Goal: Find contact information: Find contact information

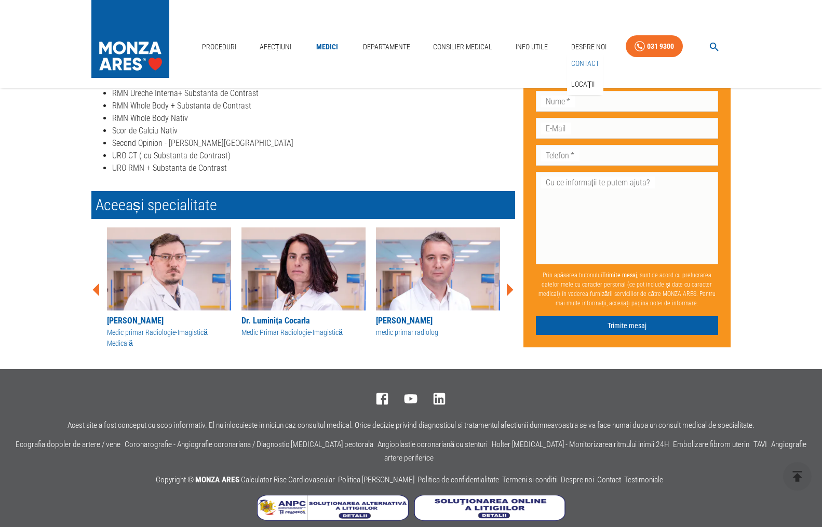
click at [591, 55] on link "Contact" at bounding box center [585, 63] width 32 height 17
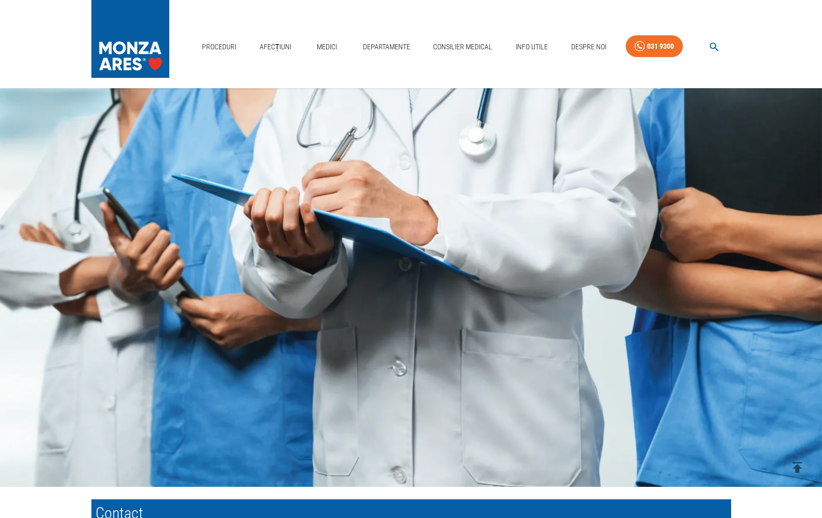
scroll to position [90, 0]
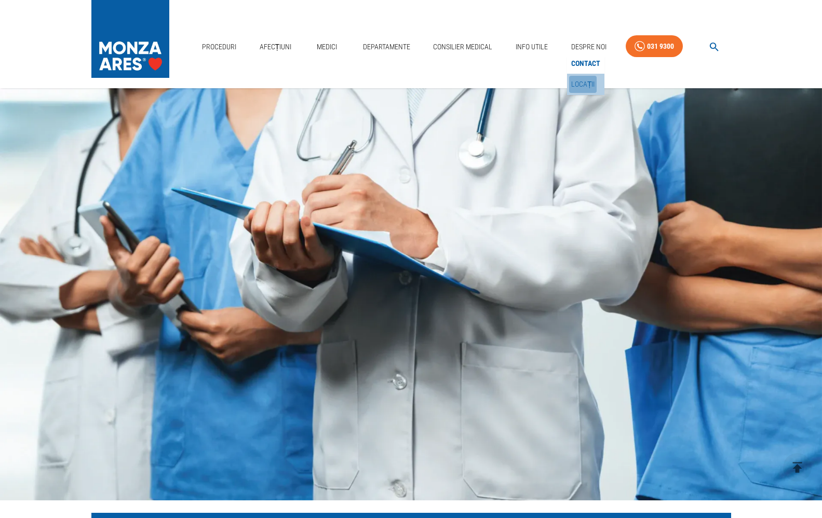
drag, startPoint x: 588, startPoint y: 61, endPoint x: 527, endPoint y: 73, distance: 61.9
click at [589, 76] on link "Locații" at bounding box center [583, 84] width 28 height 17
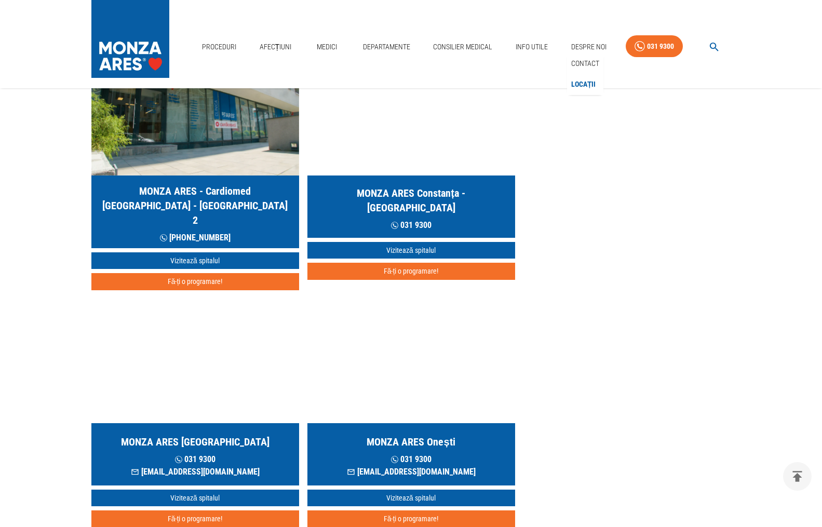
scroll to position [831, 0]
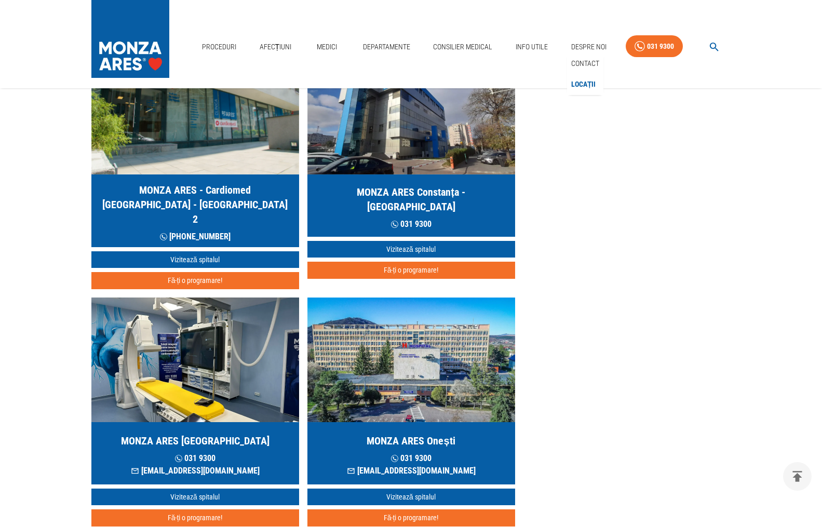
drag, startPoint x: 235, startPoint y: 461, endPoint x: 41, endPoint y: 441, distance: 195.3
click at [26, 447] on main "Acasă › Locații Unde ne găsești MONZA ARES [GEOGRAPHIC_DATA] [PHONE_NUMBER] [EM…" at bounding box center [411, 171] width 822 height 1797
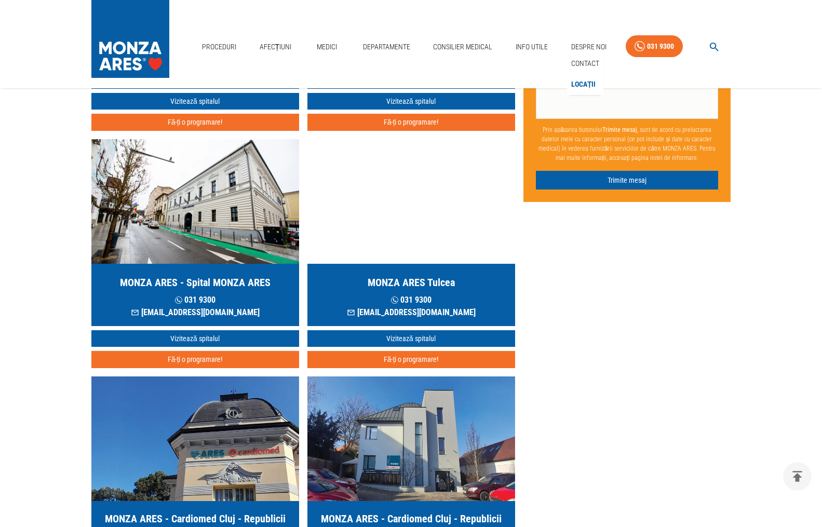
scroll to position [416, 0]
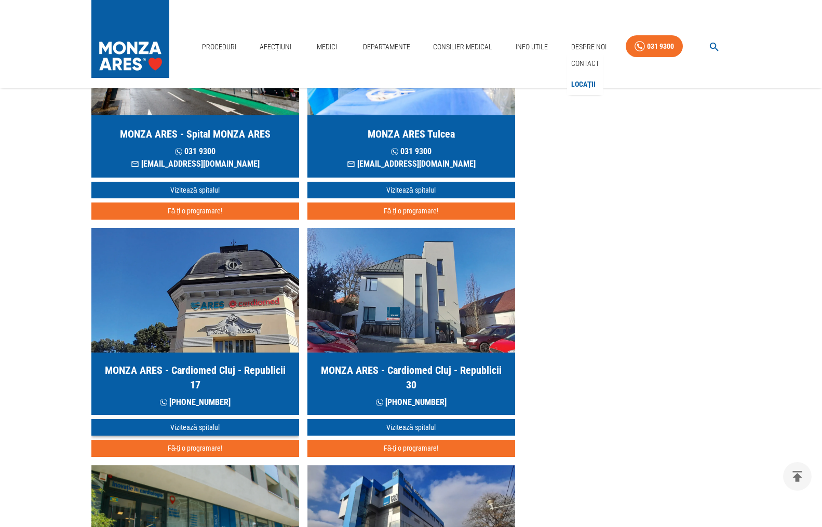
click at [202, 431] on link "Vizitează spitalul" at bounding box center [195, 427] width 208 height 17
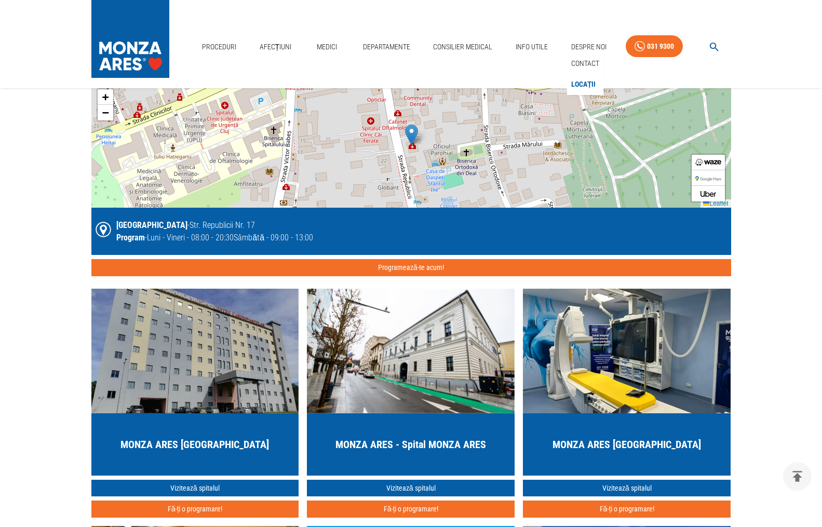
scroll to position [1143, 0]
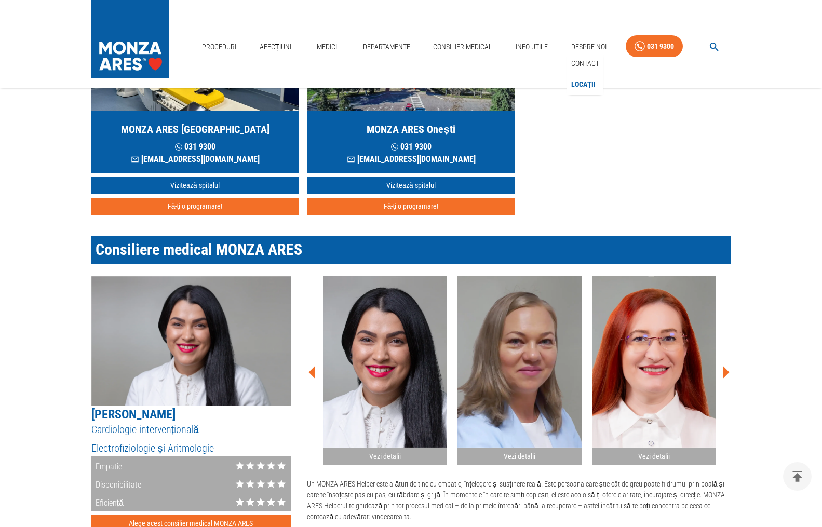
scroll to position [416, 0]
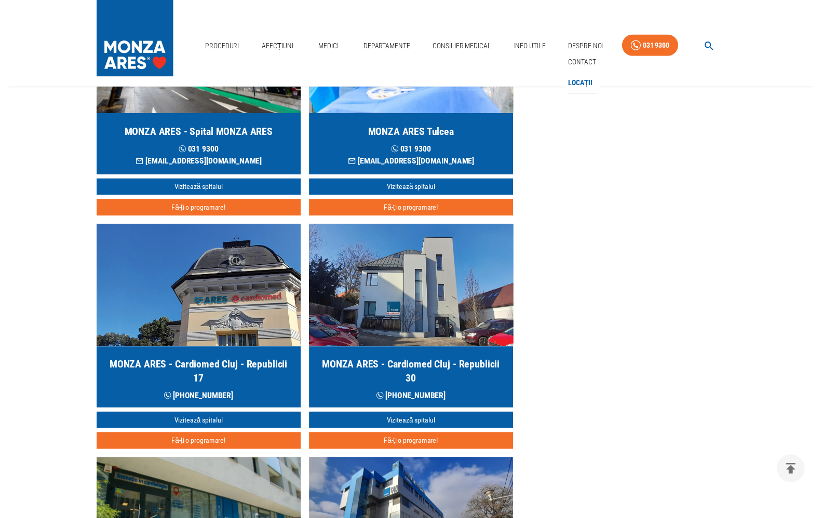
scroll to position [90, 0]
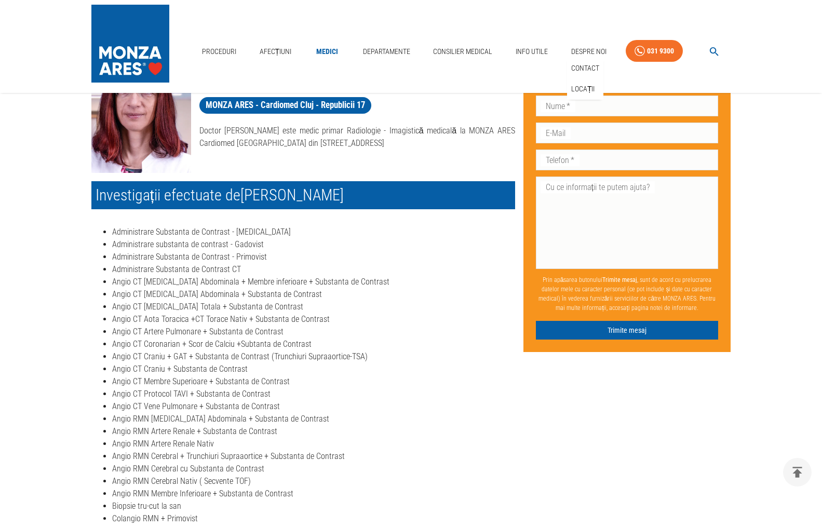
scroll to position [3527, 0]
